Goal: Navigation & Orientation: Find specific page/section

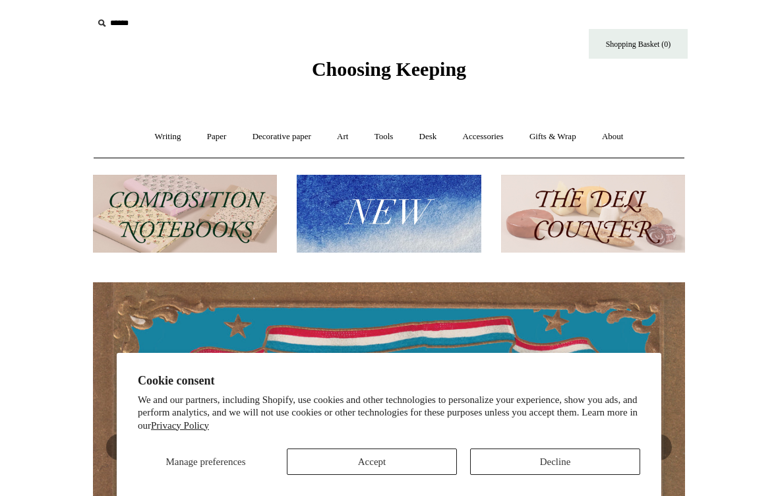
click at [428, 457] on button "Accept" at bounding box center [372, 461] width 170 height 26
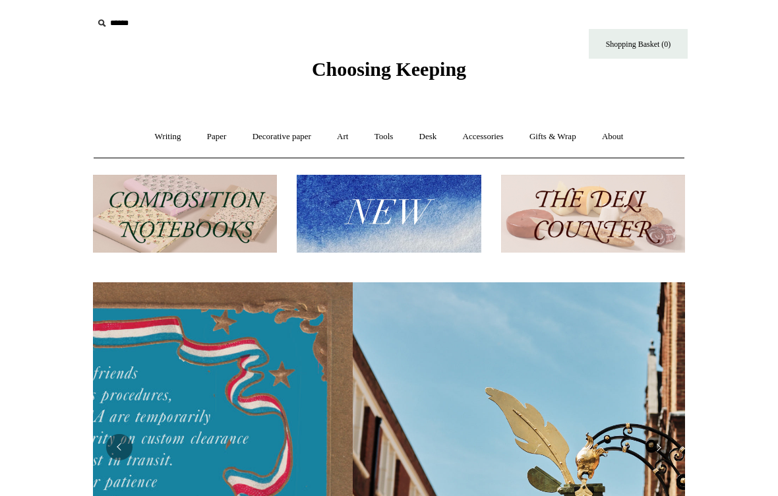
click at [150, 140] on link "Writing +" at bounding box center [168, 136] width 50 height 35
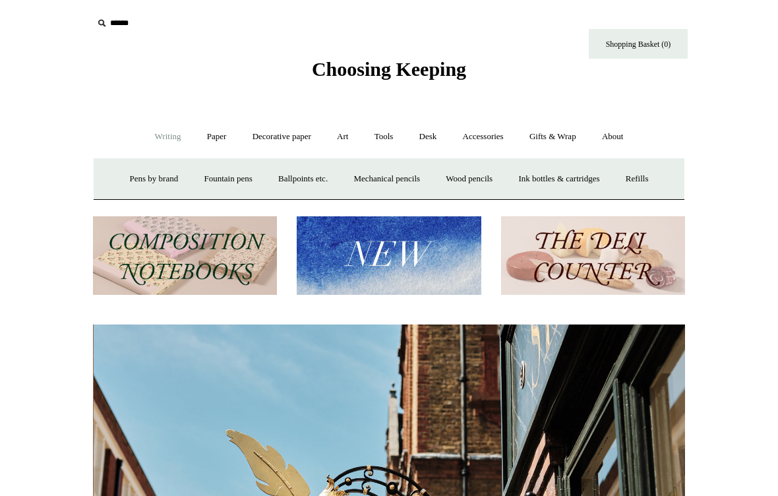
scroll to position [0, 592]
click at [197, 256] on img at bounding box center [185, 255] width 184 height 78
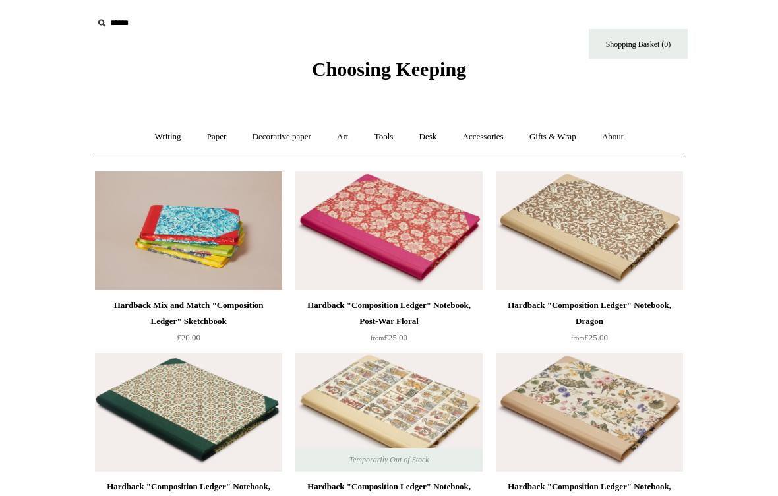
click at [155, 136] on link "Writing +" at bounding box center [168, 136] width 50 height 35
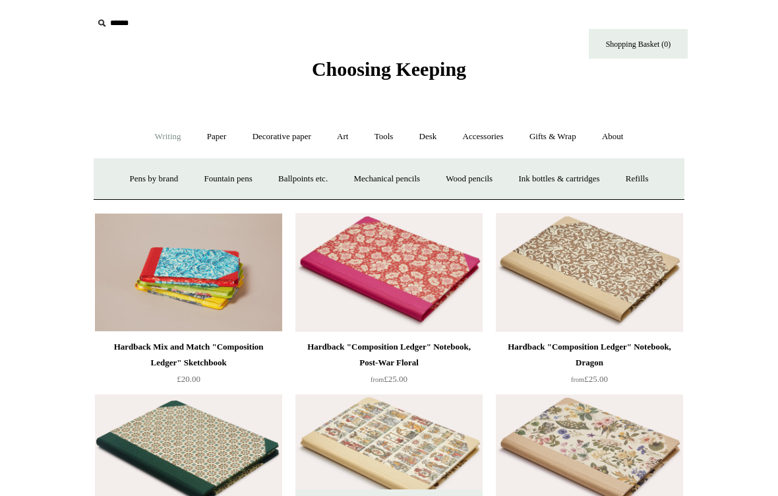
click at [212, 132] on link "Paper +" at bounding box center [216, 136] width 43 height 35
click at [285, 181] on link "📆 Dated Diaries 📆" at bounding box center [285, 178] width 96 height 35
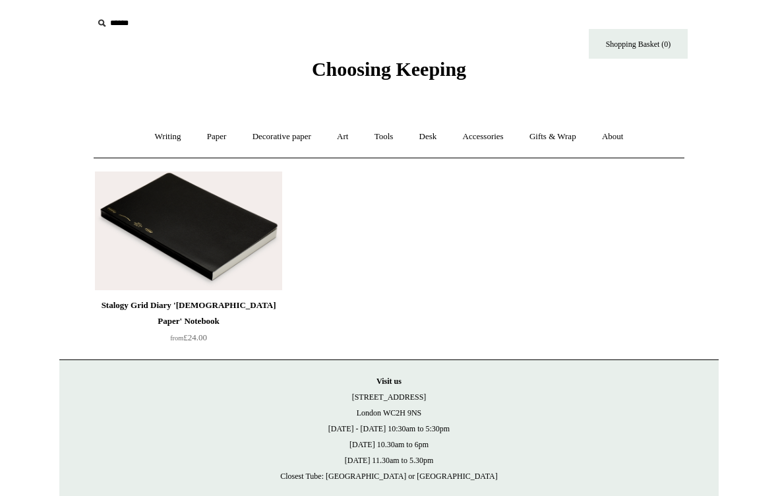
click at [278, 142] on link "Decorative paper +" at bounding box center [282, 136] width 82 height 35
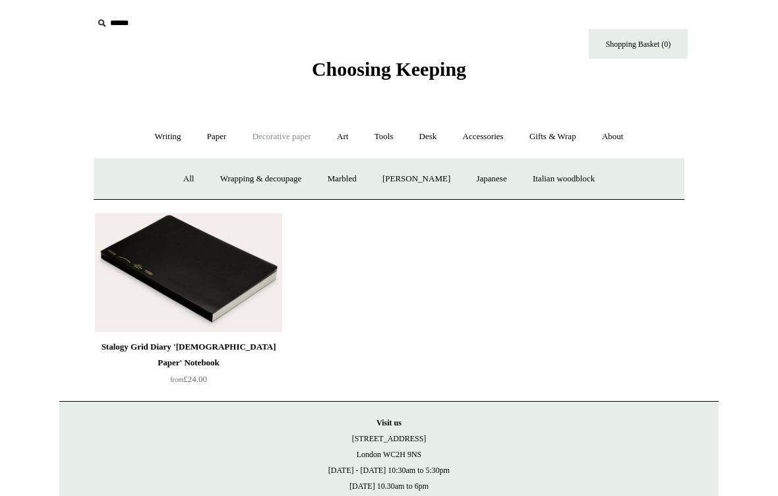
click at [257, 177] on link "Wrapping & decoupage" at bounding box center [260, 178] width 105 height 35
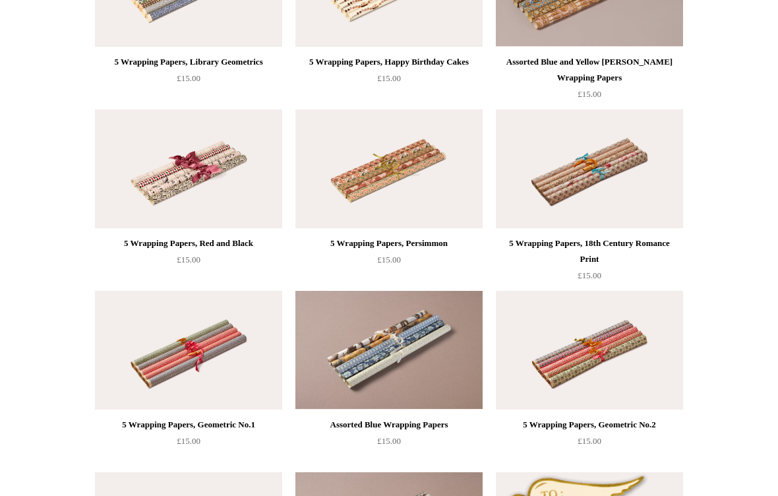
scroll to position [1145, 0]
